Goal: Navigation & Orientation: Find specific page/section

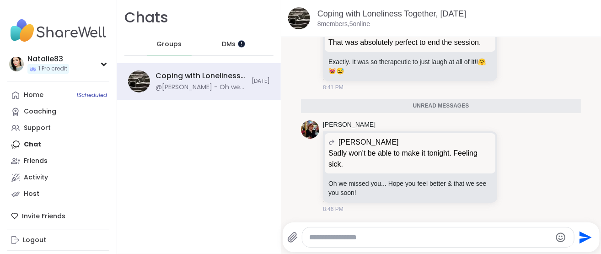
click at [240, 40] on div at bounding box center [240, 43] width 7 height 7
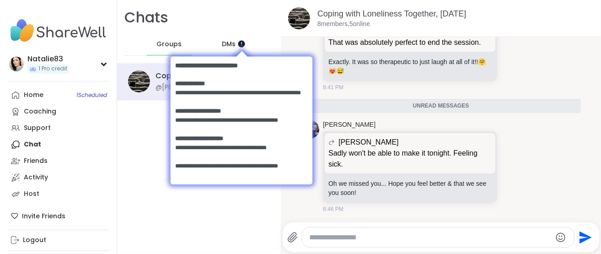
click at [240, 40] on div at bounding box center [240, 43] width 7 height 7
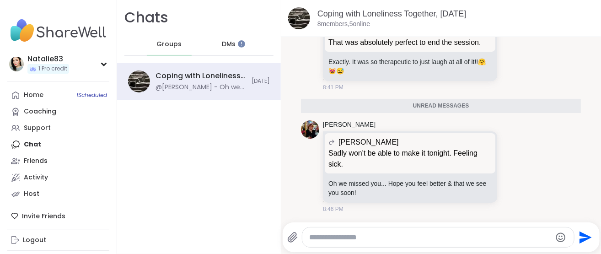
click at [225, 41] on span "DMs" at bounding box center [229, 44] width 14 height 9
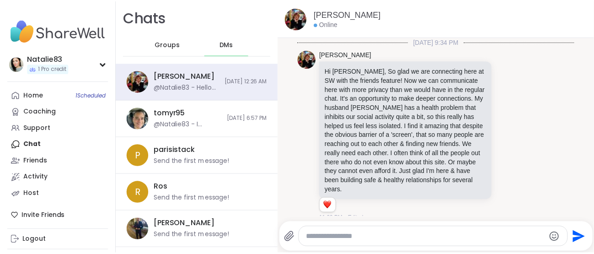
scroll to position [703, 0]
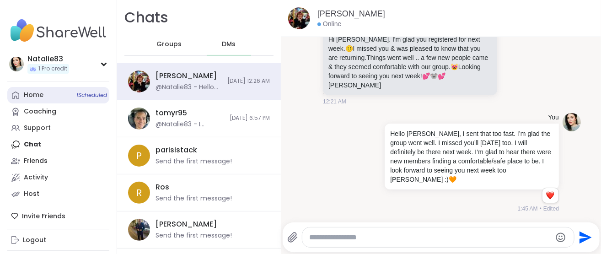
click at [83, 93] on span "1 Scheduled" at bounding box center [91, 94] width 31 height 7
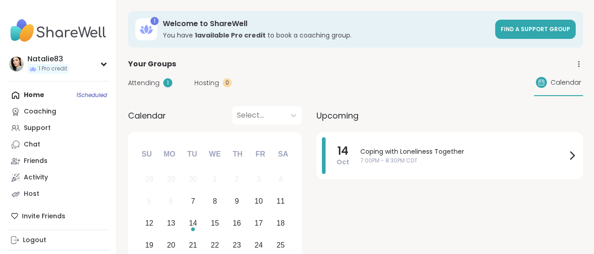
click at [166, 82] on div "1" at bounding box center [167, 82] width 9 height 9
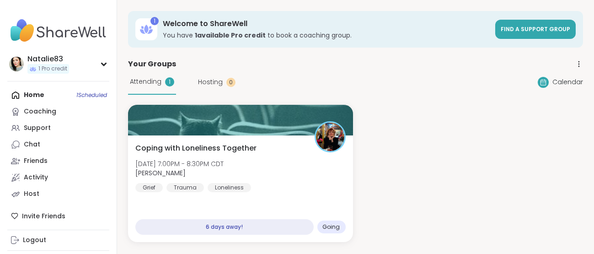
drag, startPoint x: 594, startPoint y: 43, endPoint x: 590, endPoint y: 49, distance: 6.4
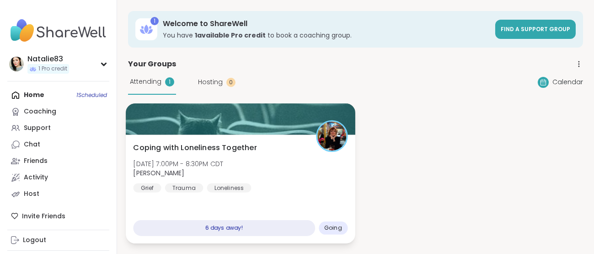
click at [217, 134] on div at bounding box center [240, 118] width 229 height 31
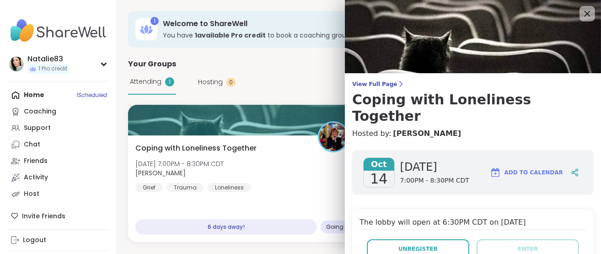
click at [581, 13] on icon at bounding box center [586, 13] width 11 height 11
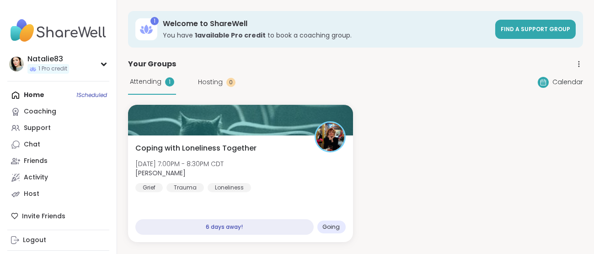
click at [32, 97] on div "Home 1 Scheduled Coaching Support Chat Friends Activity Host" at bounding box center [58, 144] width 102 height 115
click at [35, 161] on div "Friends" at bounding box center [36, 160] width 24 height 9
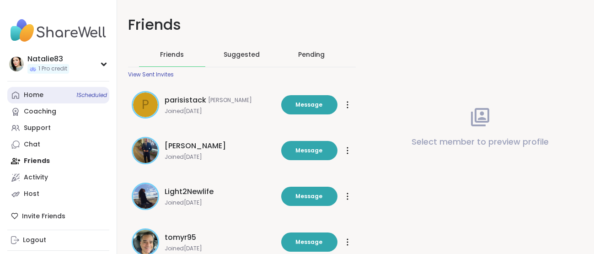
click at [34, 96] on div "Home 1 Scheduled" at bounding box center [34, 95] width 20 height 9
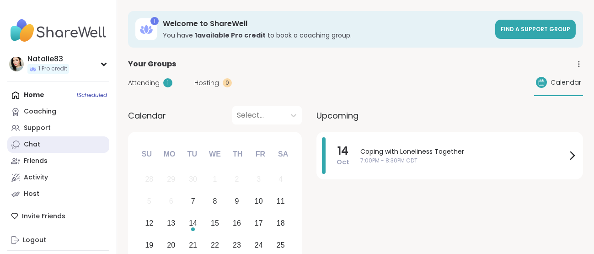
click at [24, 145] on div "Chat" at bounding box center [32, 144] width 16 height 9
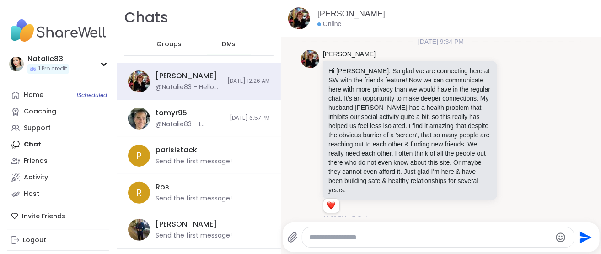
scroll to position [703, 0]
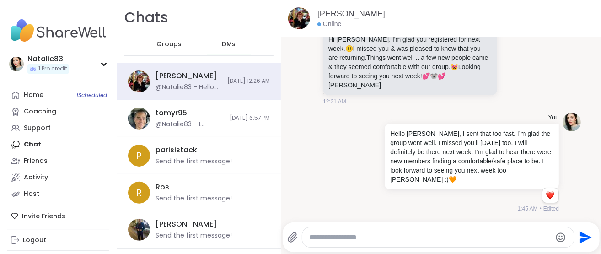
click at [170, 45] on span "Groups" at bounding box center [168, 44] width 25 height 9
